Goal: Information Seeking & Learning: Learn about a topic

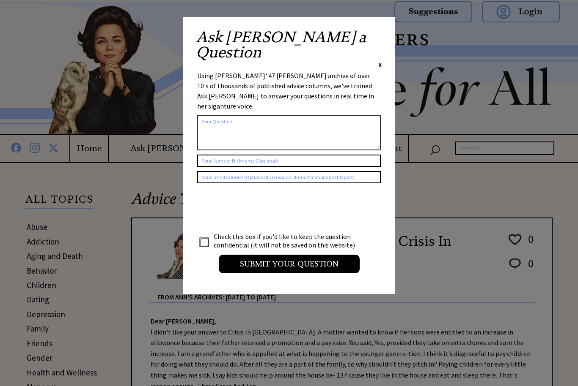
click at [374, 40] on div "Ask Ann a Question X" at bounding box center [289, 50] width 186 height 40
click at [380, 60] on span "X" at bounding box center [380, 64] width 4 height 8
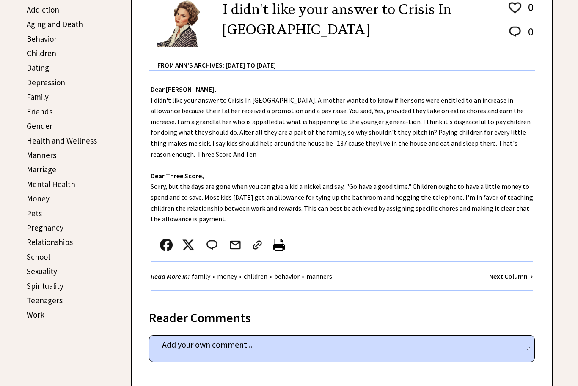
scroll to position [232, 0]
click at [64, 240] on link "Relationships" at bounding box center [50, 242] width 46 height 10
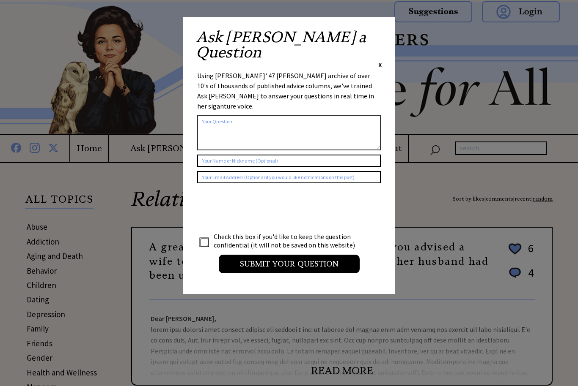
click at [378, 60] on span "X" at bounding box center [380, 64] width 4 height 8
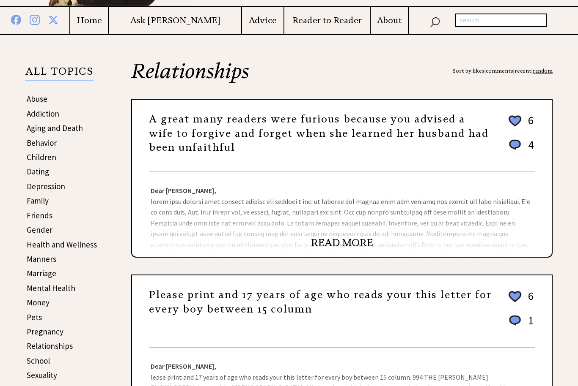
scroll to position [128, 0]
click at [454, 220] on div "Dear [PERSON_NAME], Dear Readers," at bounding box center [341, 215] width 419 height 85
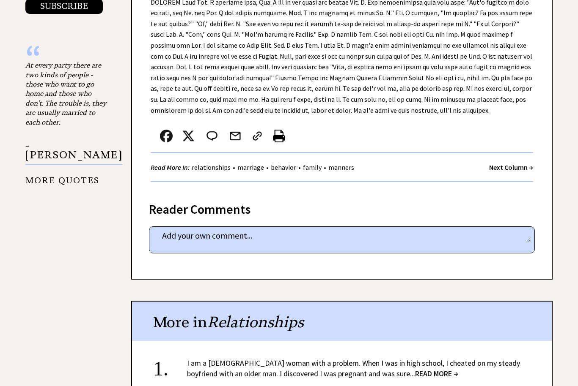
scroll to position [1002, 0]
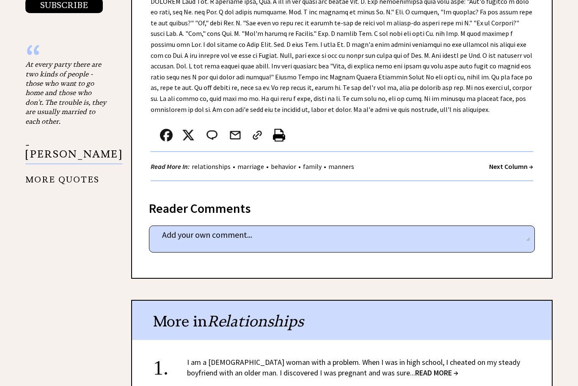
click at [513, 162] on strong "Next Column →" at bounding box center [511, 166] width 44 height 8
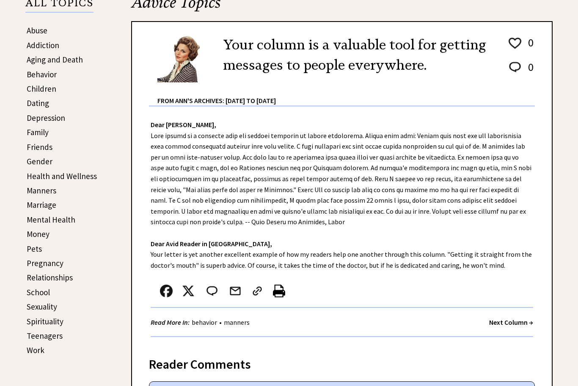
scroll to position [253, 0]
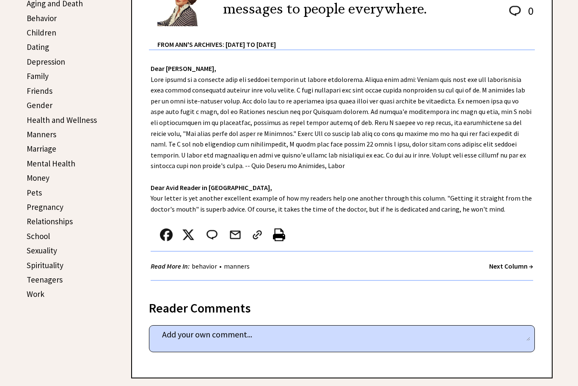
click at [524, 266] on strong "Next Column →" at bounding box center [511, 266] width 44 height 8
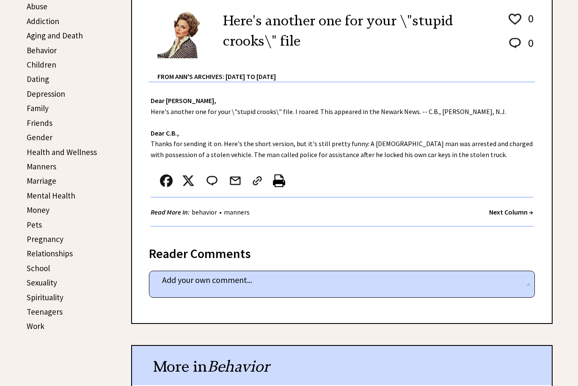
scroll to position [221, 0]
click at [524, 213] on strong "Next Column →" at bounding box center [511, 212] width 44 height 8
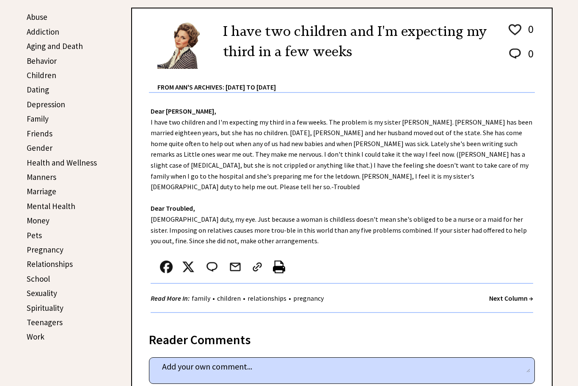
scroll to position [210, 0]
click at [506, 295] on strong "Next Column →" at bounding box center [511, 299] width 44 height 8
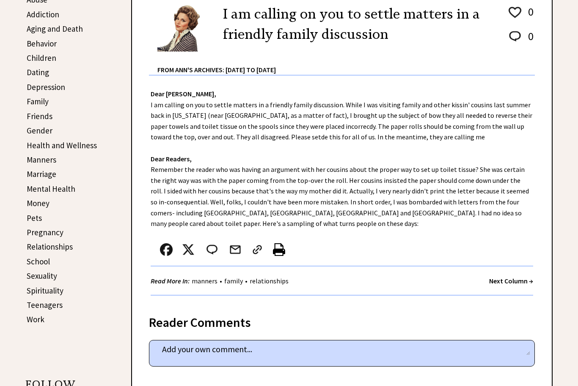
scroll to position [229, 0]
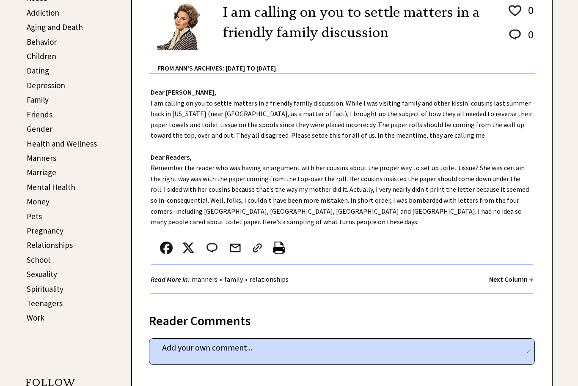
click at [507, 282] on strong "Next Column →" at bounding box center [511, 280] width 44 height 8
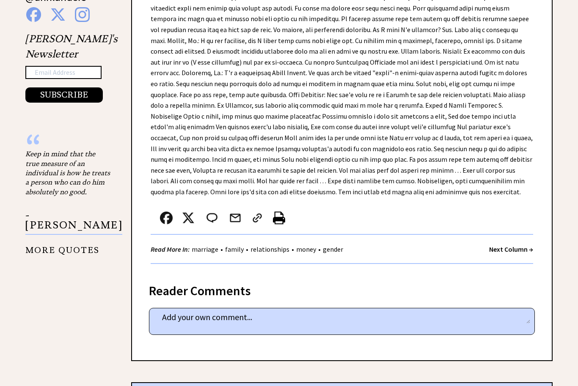
scroll to position [650, 0]
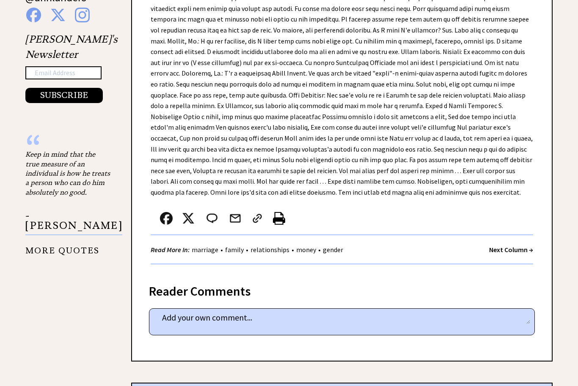
click at [504, 246] on strong "Next Column →" at bounding box center [511, 250] width 44 height 8
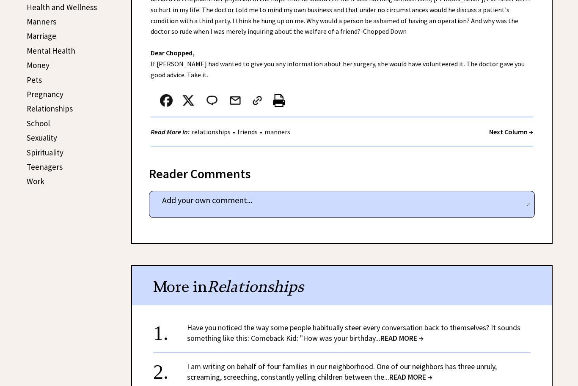
scroll to position [364, 0]
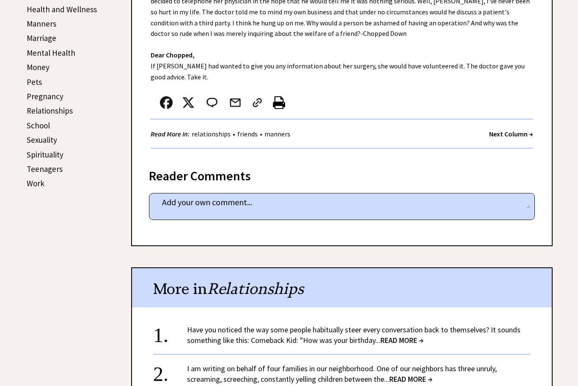
click at [515, 135] on strong "Next Column →" at bounding box center [511, 134] width 44 height 8
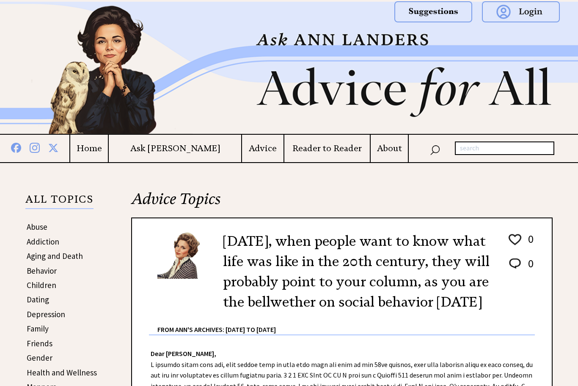
click at [246, 150] on h4 "Advice" at bounding box center [262, 148] width 41 height 11
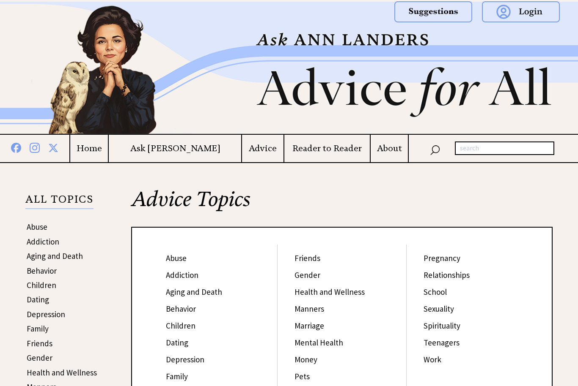
click at [329, 149] on h4 "Reader to Reader" at bounding box center [327, 148] width 86 height 11
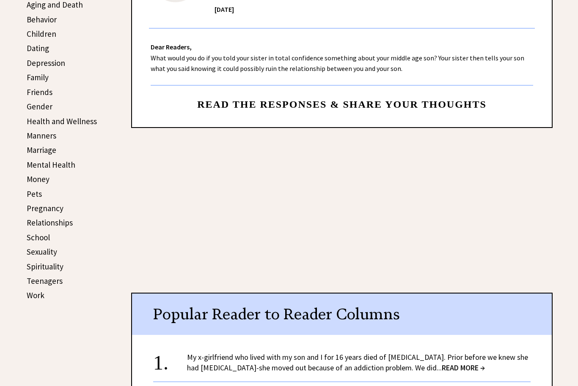
scroll to position [251, 0]
click at [433, 115] on div "Reader to Reader Questions for you from the community [DATE] 4 4 Dear Readers, …" at bounding box center [341, 33] width 421 height 191
click at [387, 103] on span "Read the responses & share your thoughts" at bounding box center [341, 104] width 289 height 11
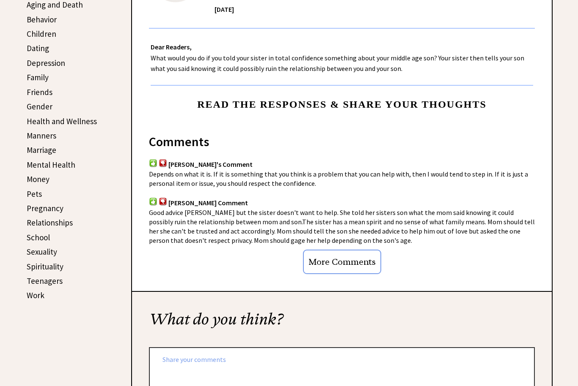
click at [387, 104] on span "Read the responses & share your thoughts" at bounding box center [341, 104] width 289 height 11
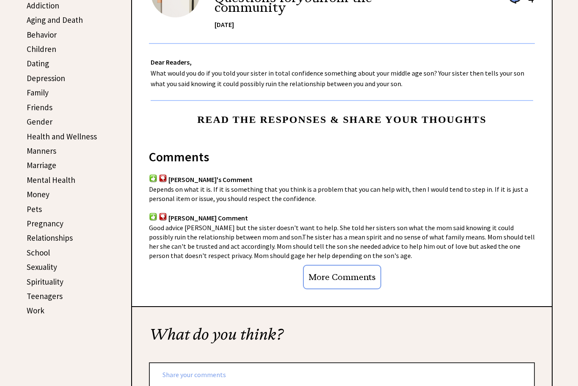
scroll to position [0, 0]
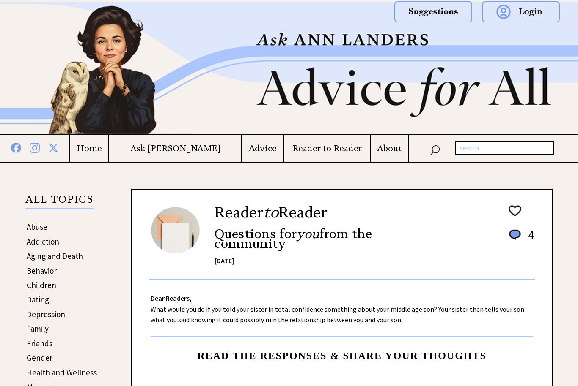
click at [385, 153] on h4 "About" at bounding box center [388, 148] width 37 height 11
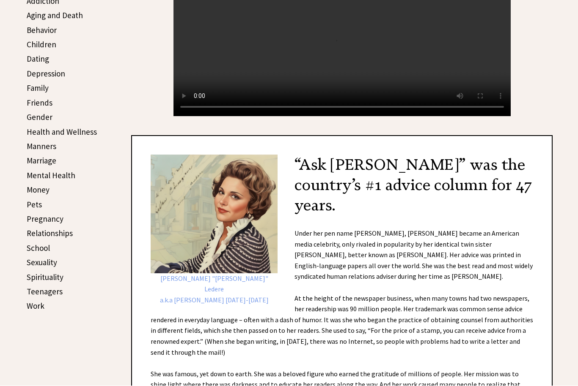
scroll to position [241, 0]
click at [42, 88] on link "Family" at bounding box center [38, 88] width 22 height 10
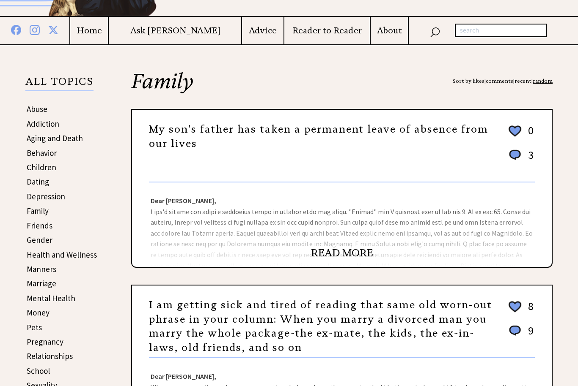
scroll to position [118, 0]
click at [378, 225] on div "Dear [PERSON_NAME], Dear [US_STATE], Too bad you picked such a lemon for a husb…" at bounding box center [341, 225] width 419 height 85
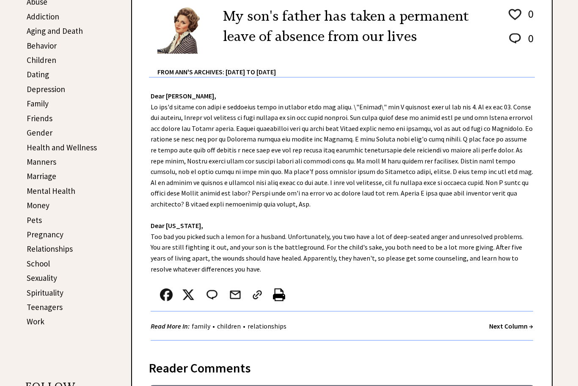
scroll to position [225, 0]
click at [511, 326] on strong "Next Column →" at bounding box center [511, 327] width 44 height 8
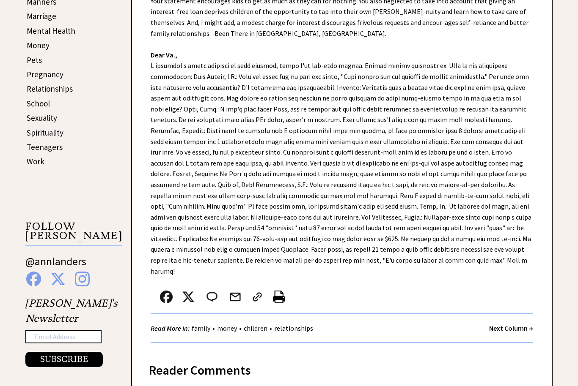
scroll to position [404, 0]
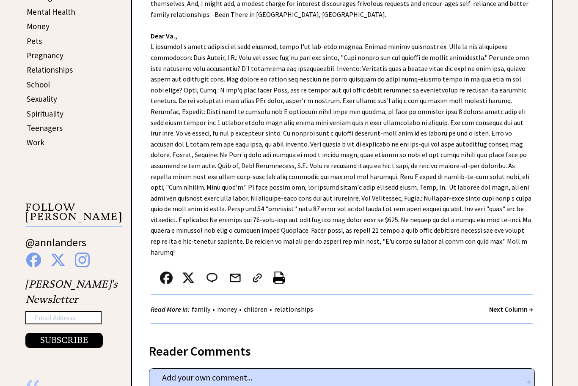
click at [499, 306] on strong "Next Column →" at bounding box center [511, 310] width 44 height 8
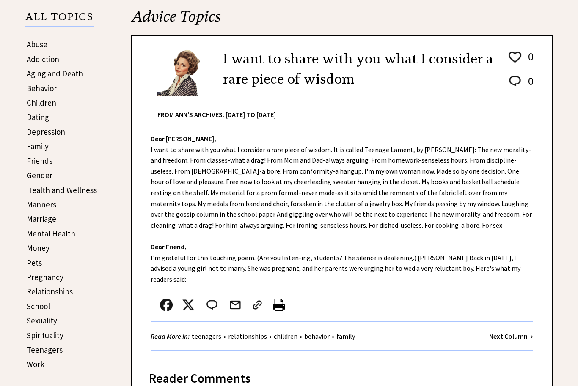
scroll to position [182, 0]
click at [503, 333] on strong "Next Column →" at bounding box center [511, 337] width 44 height 8
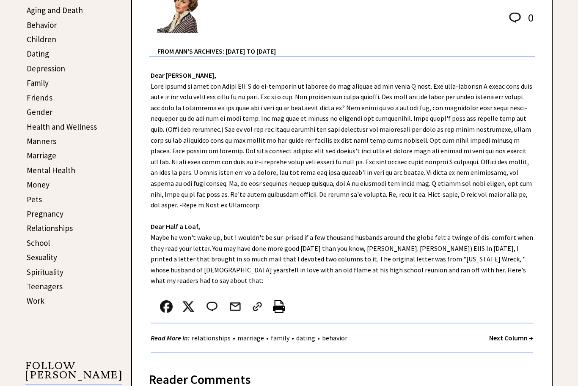
scroll to position [246, 0]
click at [503, 334] on strong "Next Column →" at bounding box center [511, 338] width 44 height 8
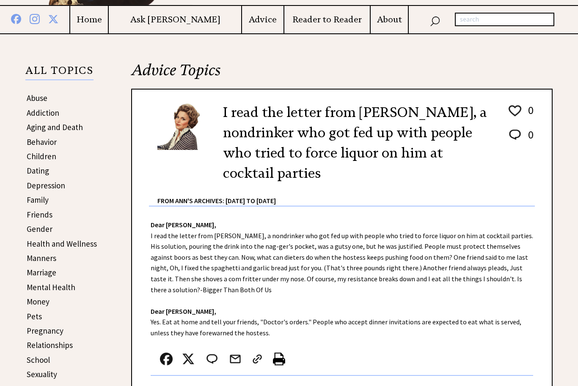
scroll to position [128, 0]
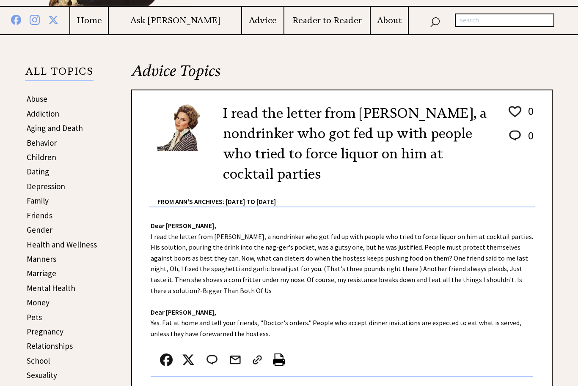
click at [505, 386] on strong "Next Column →" at bounding box center [511, 391] width 44 height 8
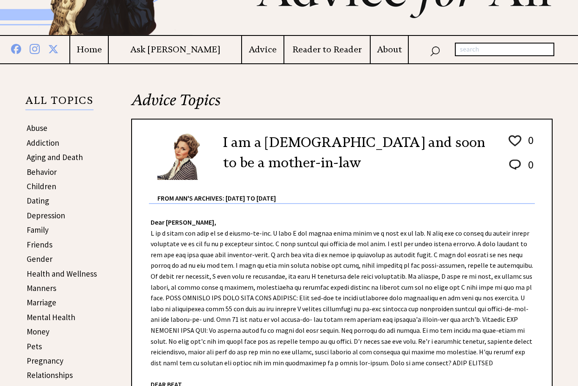
scroll to position [167, 0]
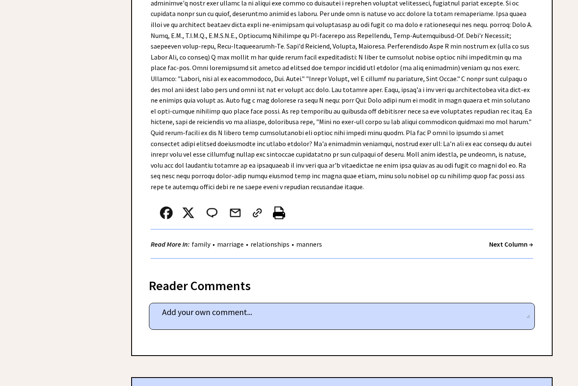
scroll to position [1626, 0]
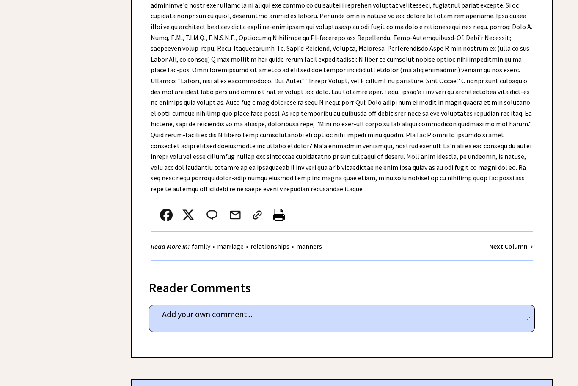
click at [514, 242] on strong "Next Column →" at bounding box center [511, 246] width 44 height 8
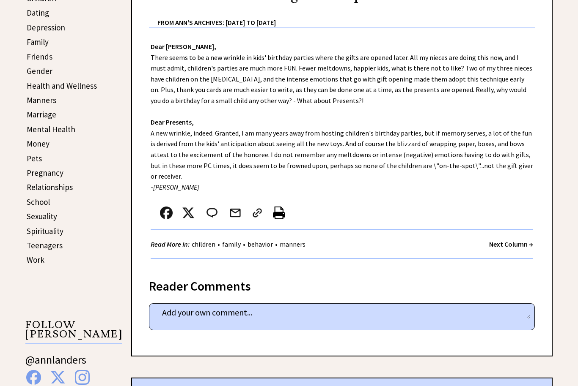
scroll to position [286, 0]
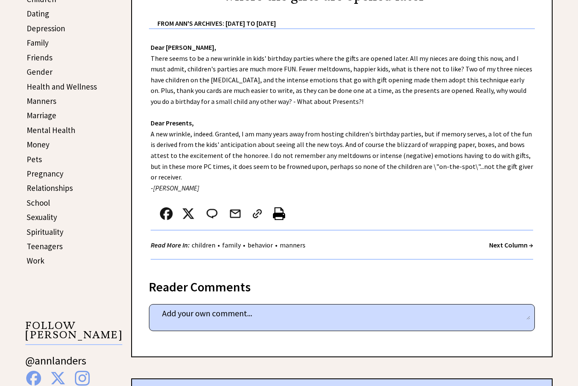
click at [499, 241] on strong "Next Column →" at bounding box center [511, 245] width 44 height 8
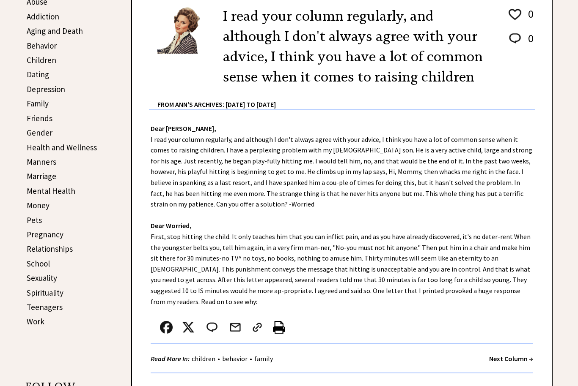
scroll to position [227, 0]
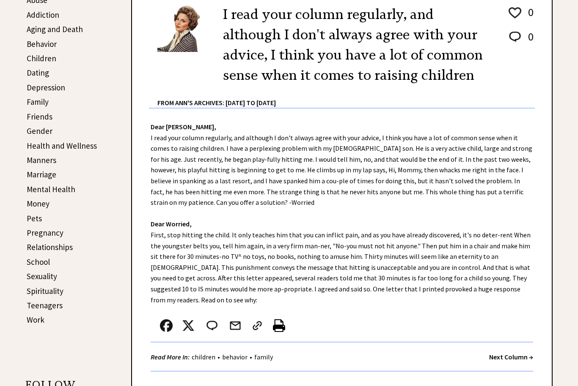
click at [500, 353] on strong "Next Column →" at bounding box center [511, 357] width 44 height 8
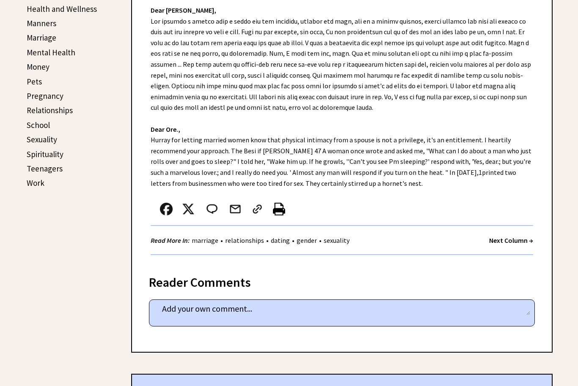
scroll to position [362, 0]
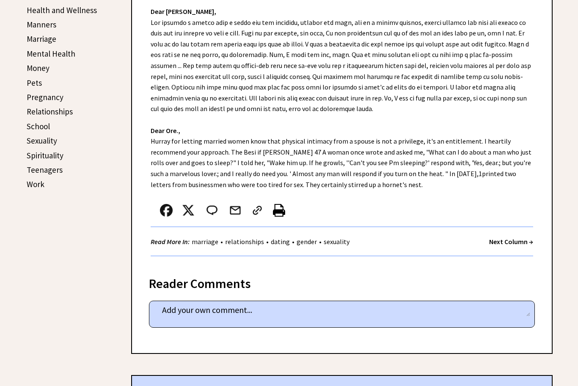
click at [511, 241] on strong "Next Column →" at bounding box center [511, 242] width 44 height 8
